Goal: Find specific page/section: Find specific page/section

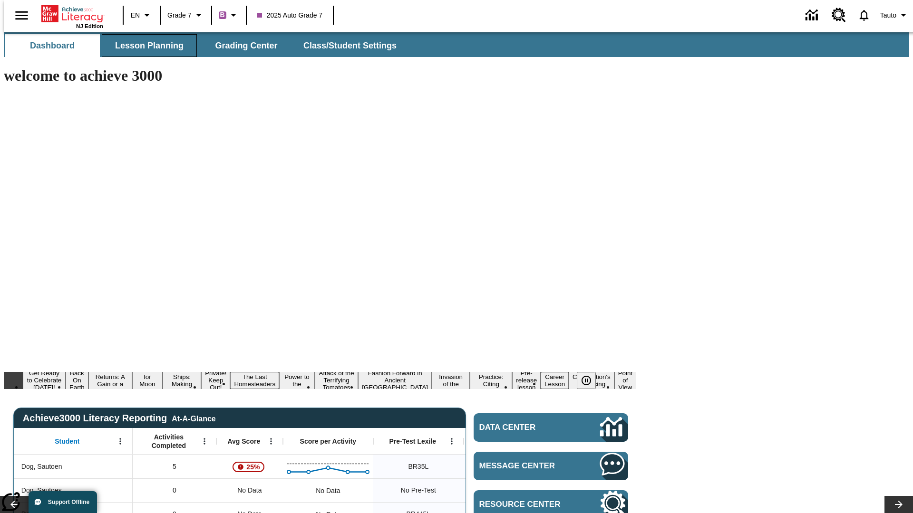
click at [145, 46] on span "Lesson Planning" at bounding box center [149, 45] width 68 height 11
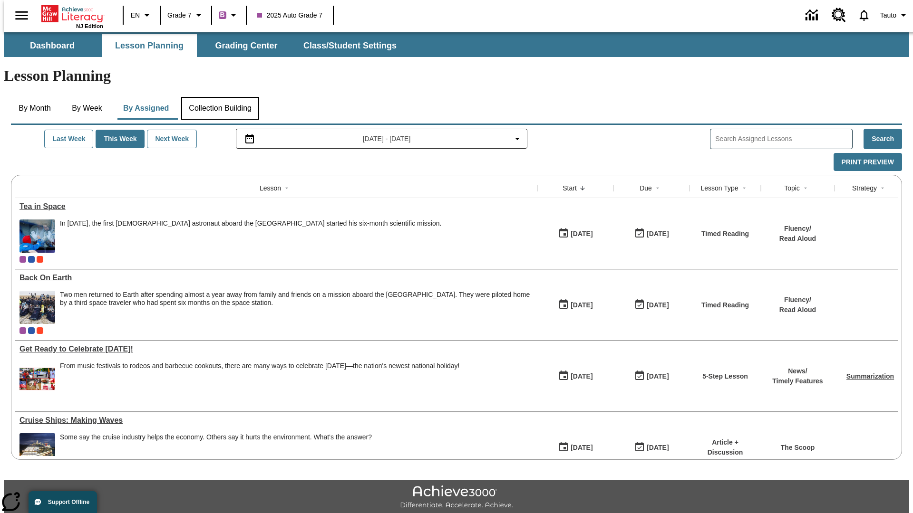
click at [220, 97] on button "Collection Building" at bounding box center [220, 108] width 78 height 23
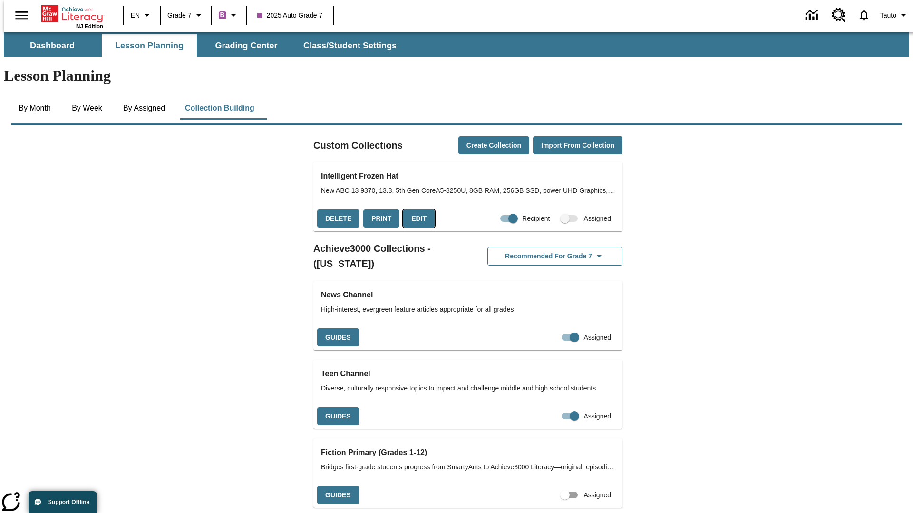
click at [415, 210] on button "Edit" at bounding box center [418, 219] width 31 height 19
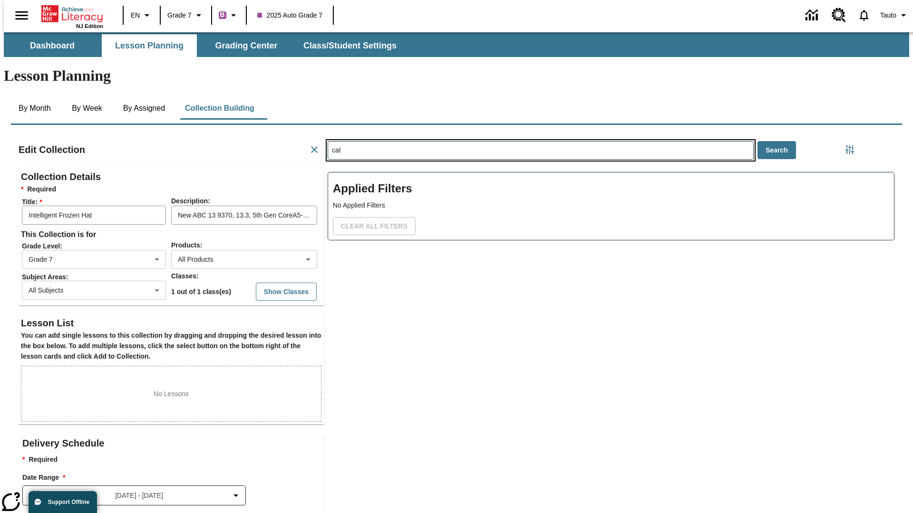
scroll to position [0, 0]
type input "cat"
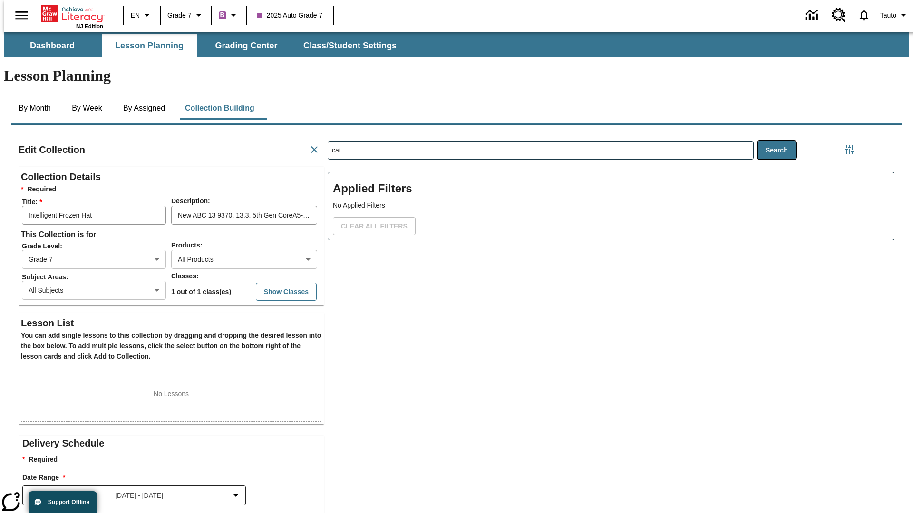
click at [778, 141] on button "Search" at bounding box center [776, 150] width 38 height 19
